Goal: Task Accomplishment & Management: Manage account settings

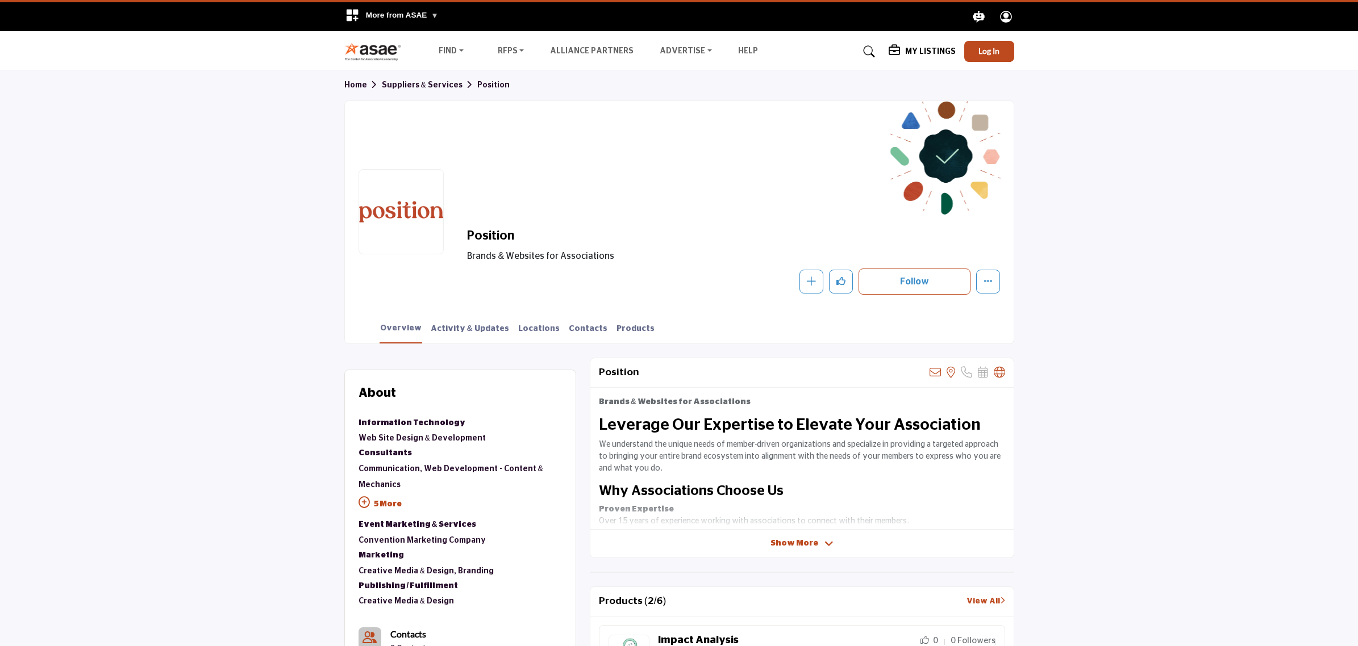
click at [390, 504] on p "5 More" at bounding box center [459, 506] width 203 height 26
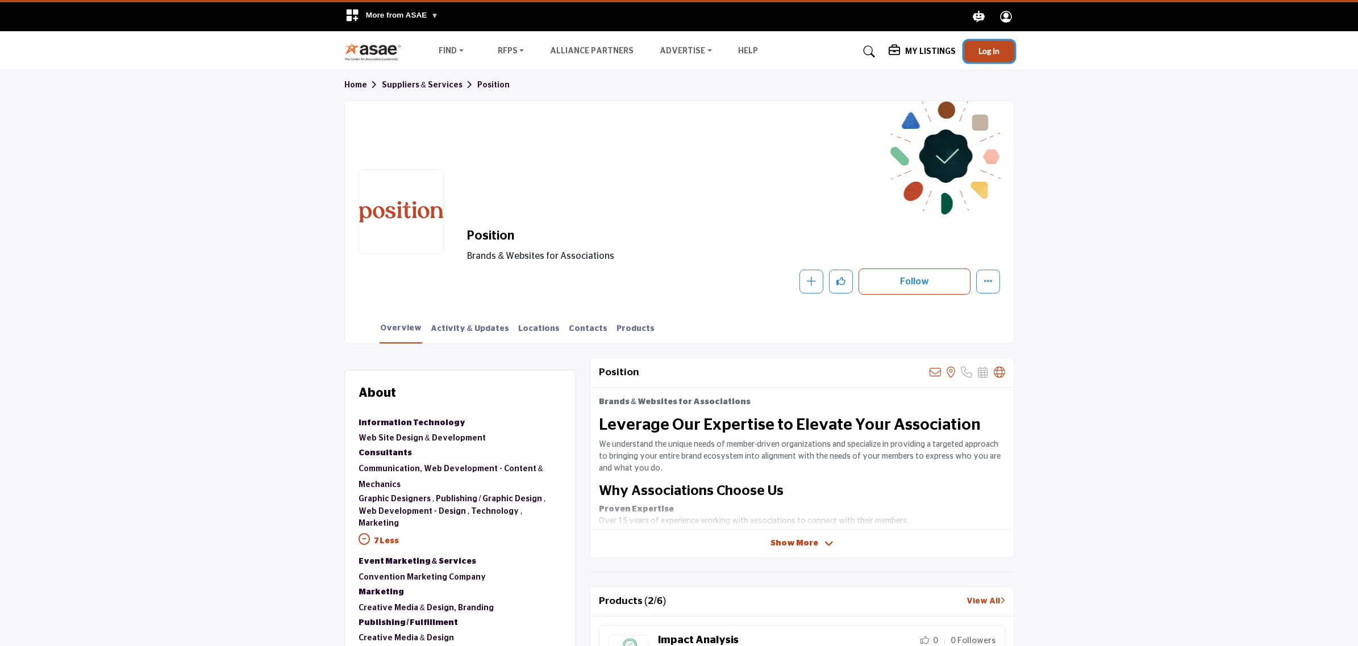
click at [996, 57] on button "Log In" at bounding box center [989, 51] width 50 height 21
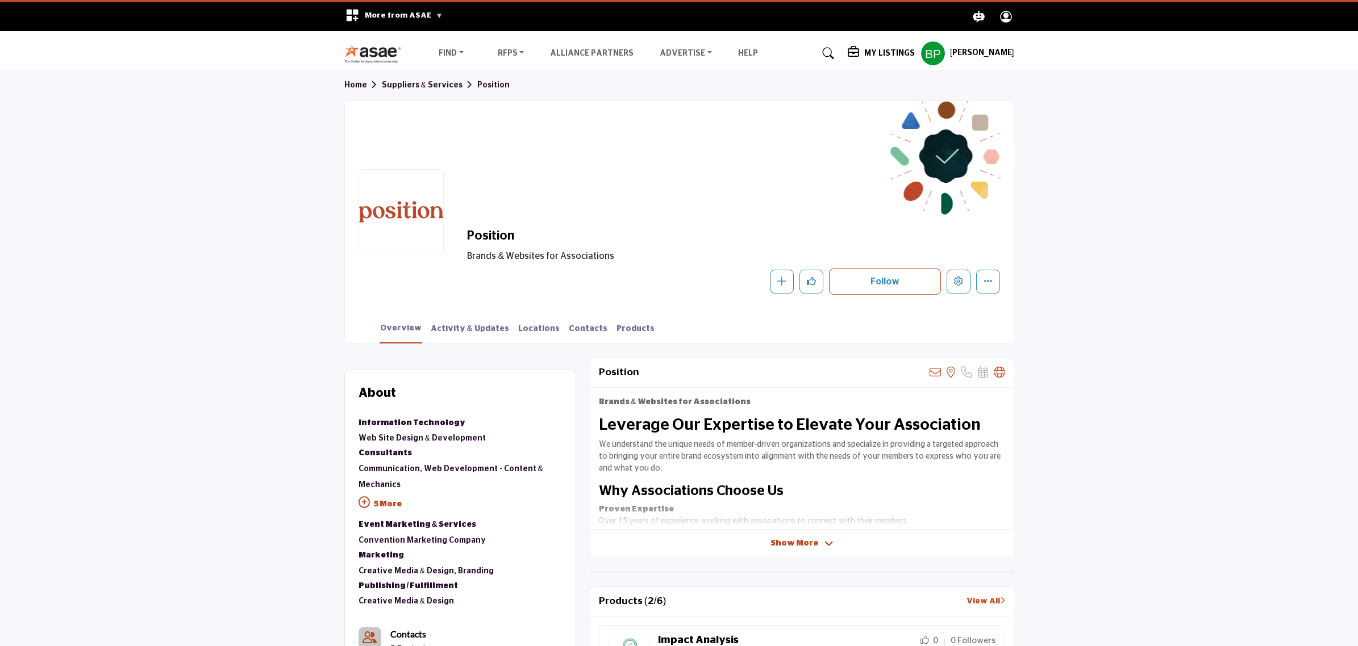
click at [371, 503] on p "5 More" at bounding box center [459, 506] width 203 height 26
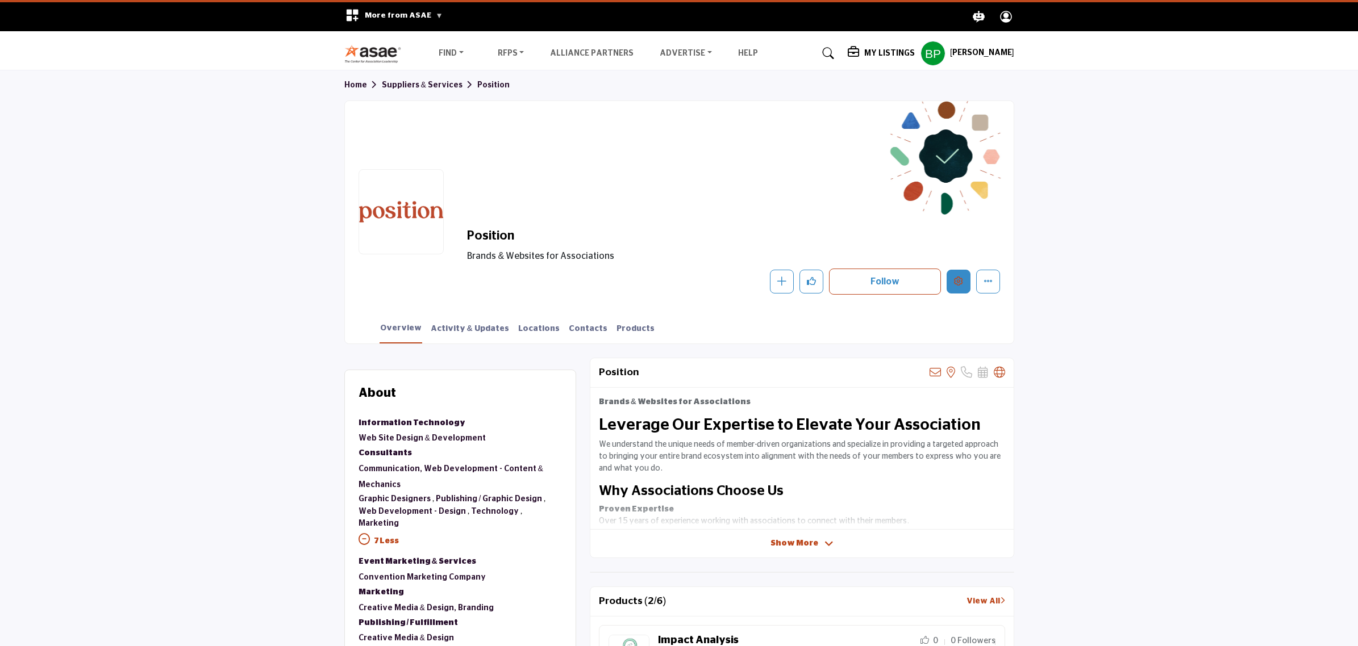
click at [961, 277] on icon "Edit company" at bounding box center [958, 281] width 9 height 9
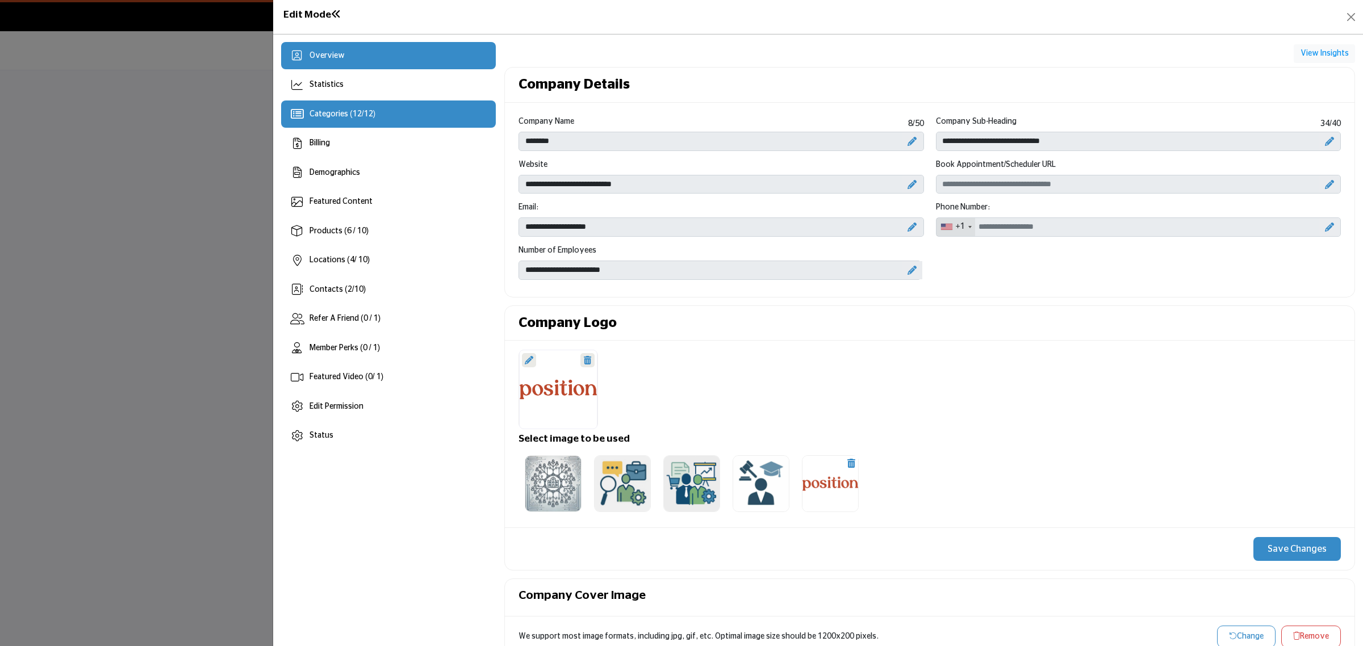
click at [410, 115] on div "Categories ( 12 / 12 )" at bounding box center [388, 114] width 215 height 27
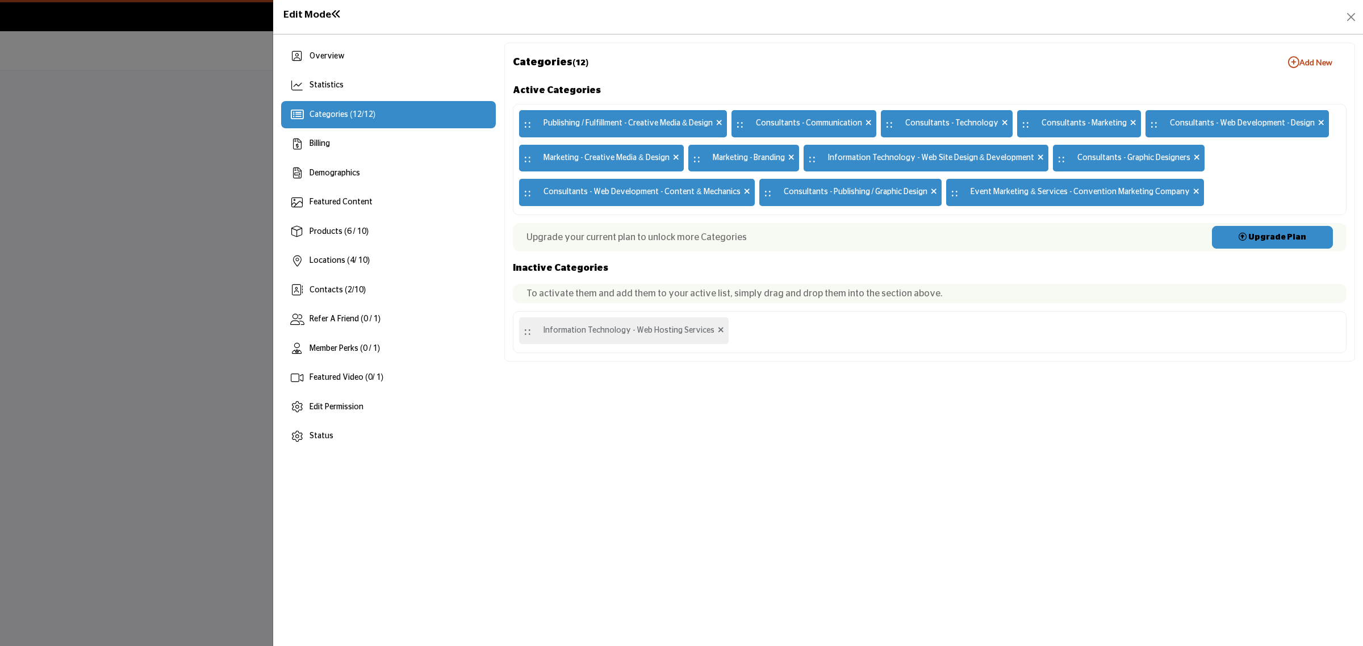
click at [1307, 69] on button "Add New Add New" at bounding box center [1310, 62] width 73 height 23
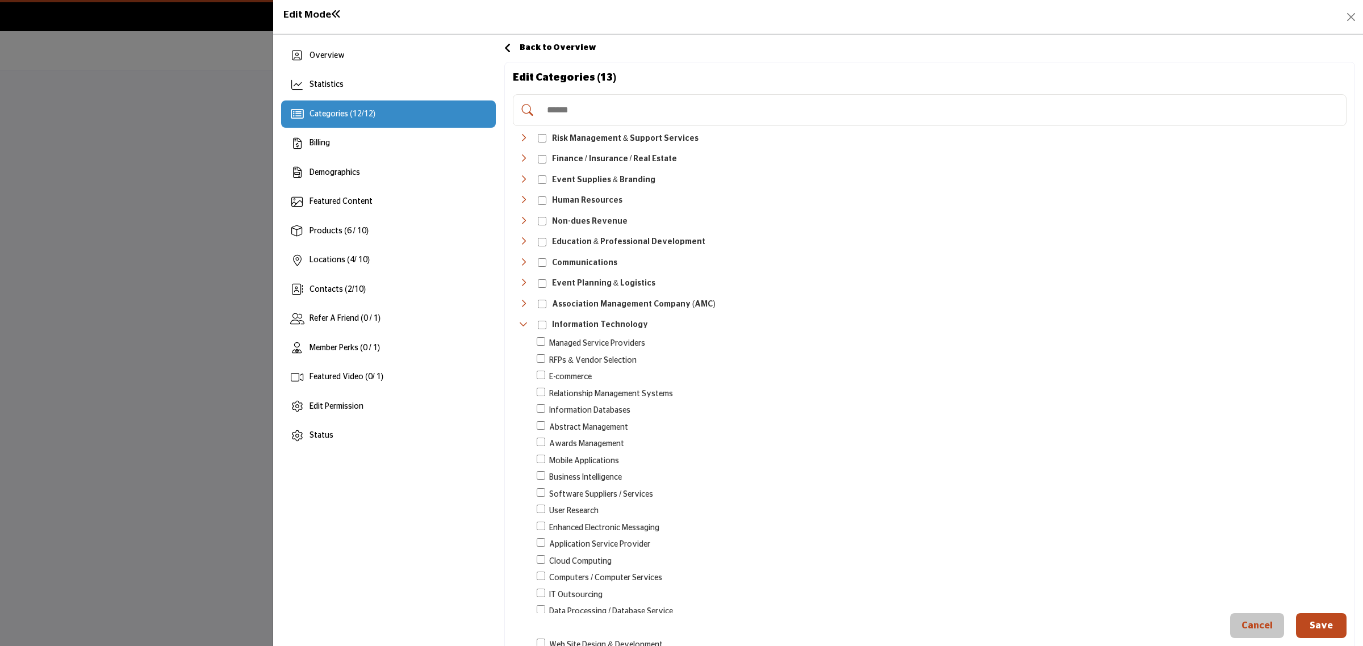
click at [637, 109] on input "Search Category" at bounding box center [941, 110] width 800 height 25
type input "*"
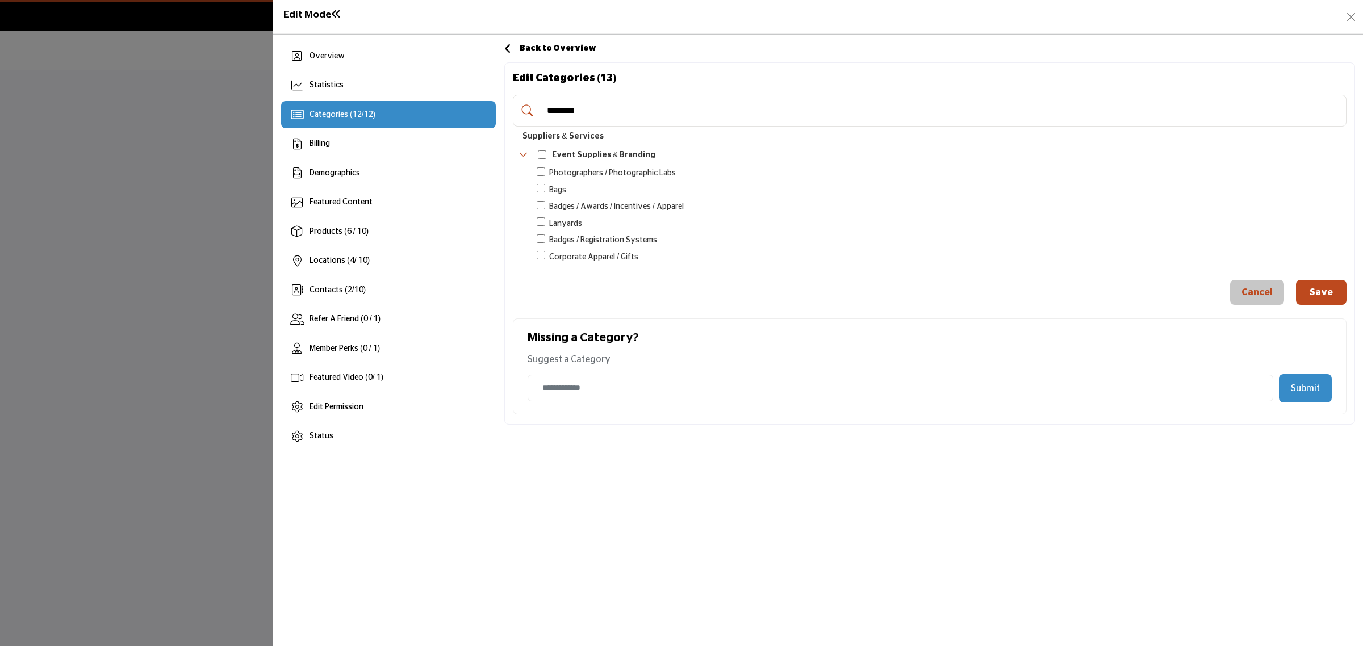
type input "********"
click at [527, 153] on icon "Toggle Category" at bounding box center [523, 154] width 9 height 9
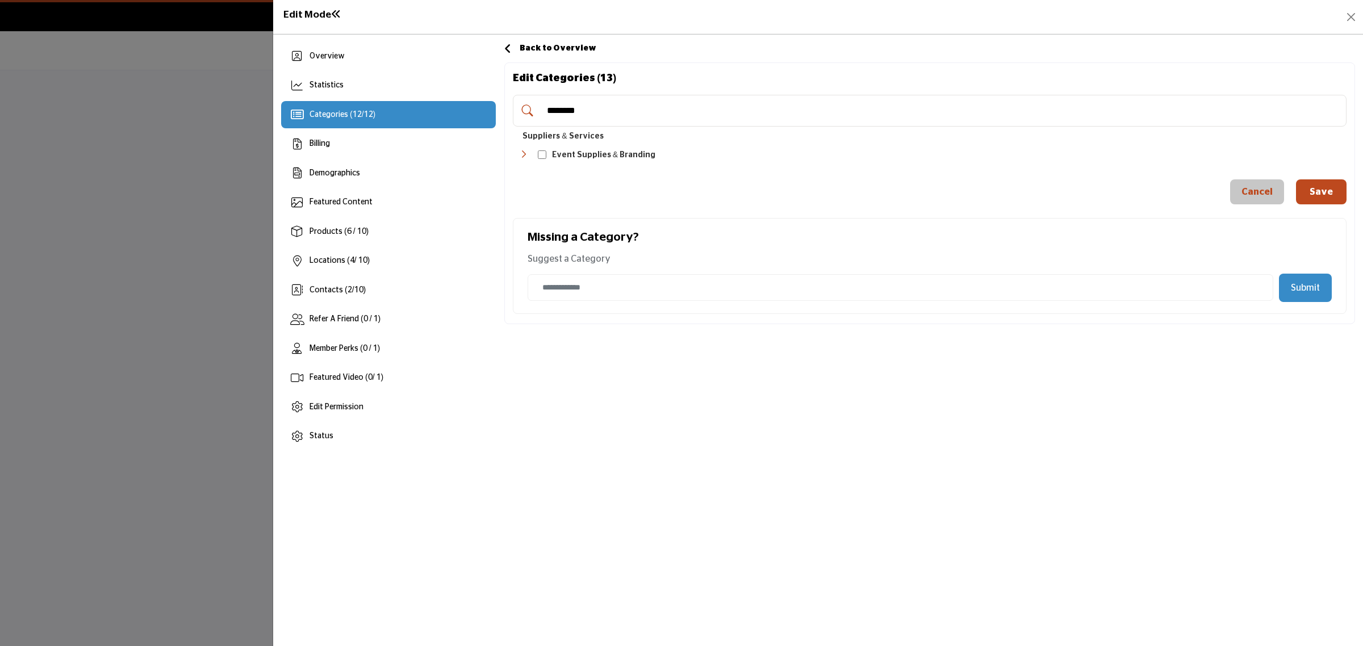
drag, startPoint x: 558, startPoint y: 38, endPoint x: 552, endPoint y: 48, distance: 12.3
click at [558, 38] on div "Overview Statistics Categories ( 12 / 12 ) Billing Demographics 4" at bounding box center [818, 341] width 1090 height 612
click at [552, 48] on span "Back to Overview" at bounding box center [558, 48] width 77 height 8
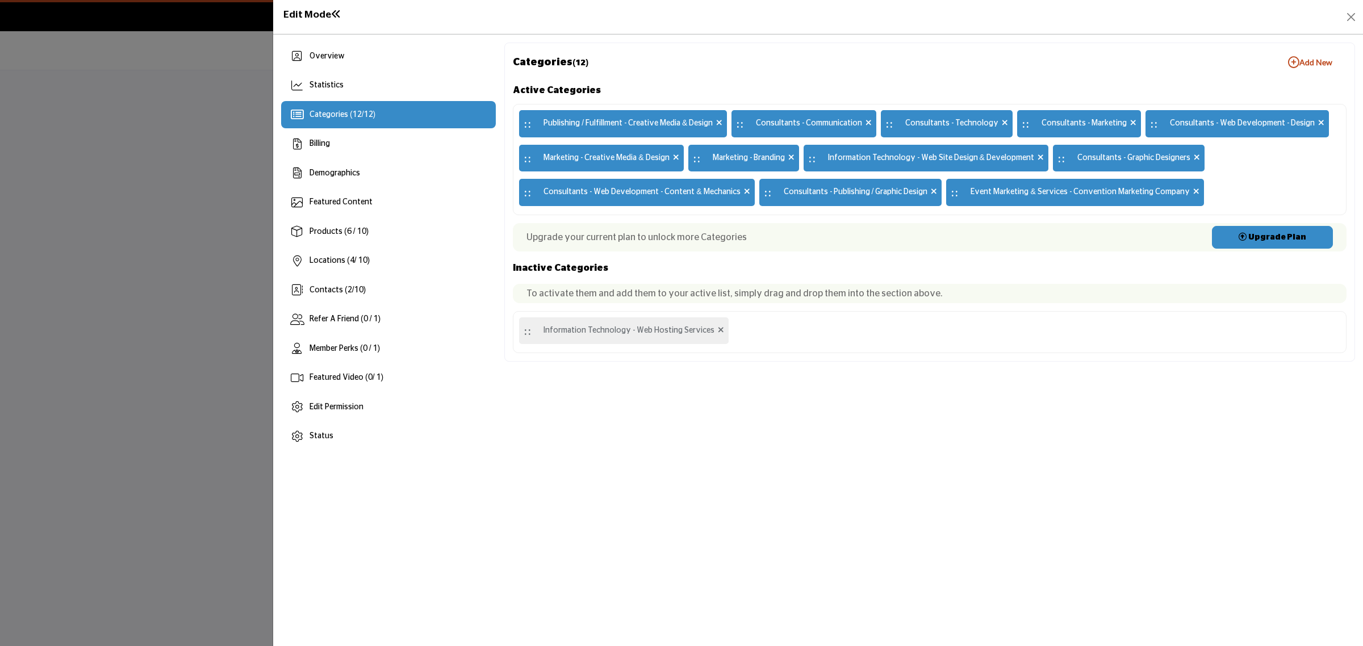
drag, startPoint x: 418, startPoint y: 145, endPoint x: 1, endPoint y: 151, distance: 417.0
click at [418, 145] on div "Billing" at bounding box center [388, 144] width 215 height 27
